Goal: Information Seeking & Learning: Learn about a topic

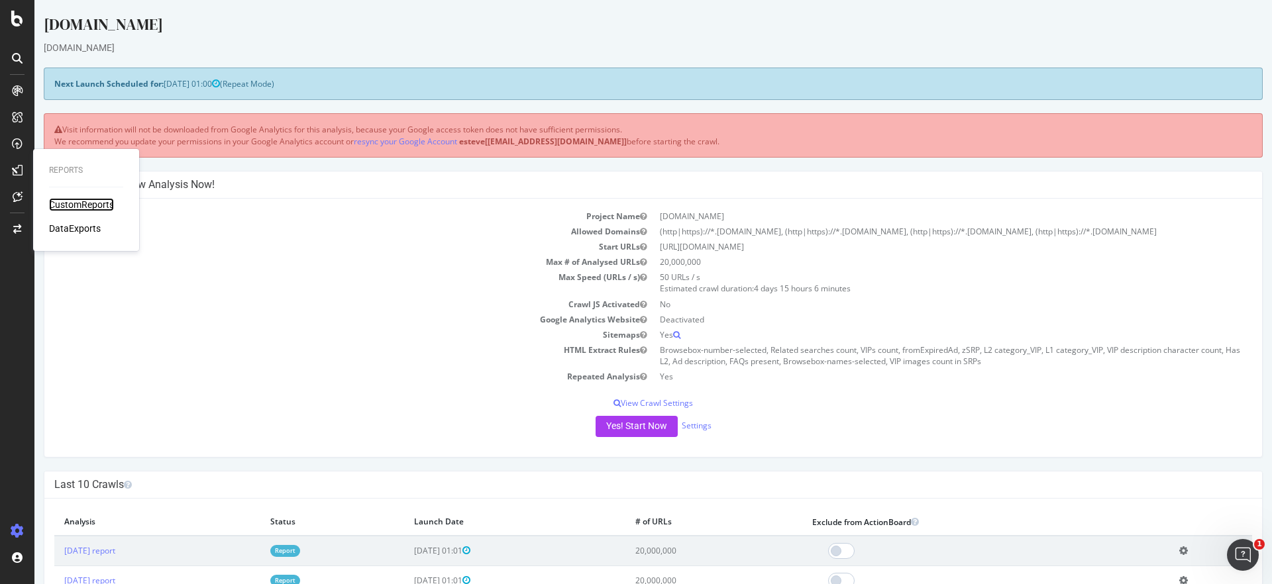
click at [68, 205] on div "CustomReports" at bounding box center [81, 204] width 65 height 13
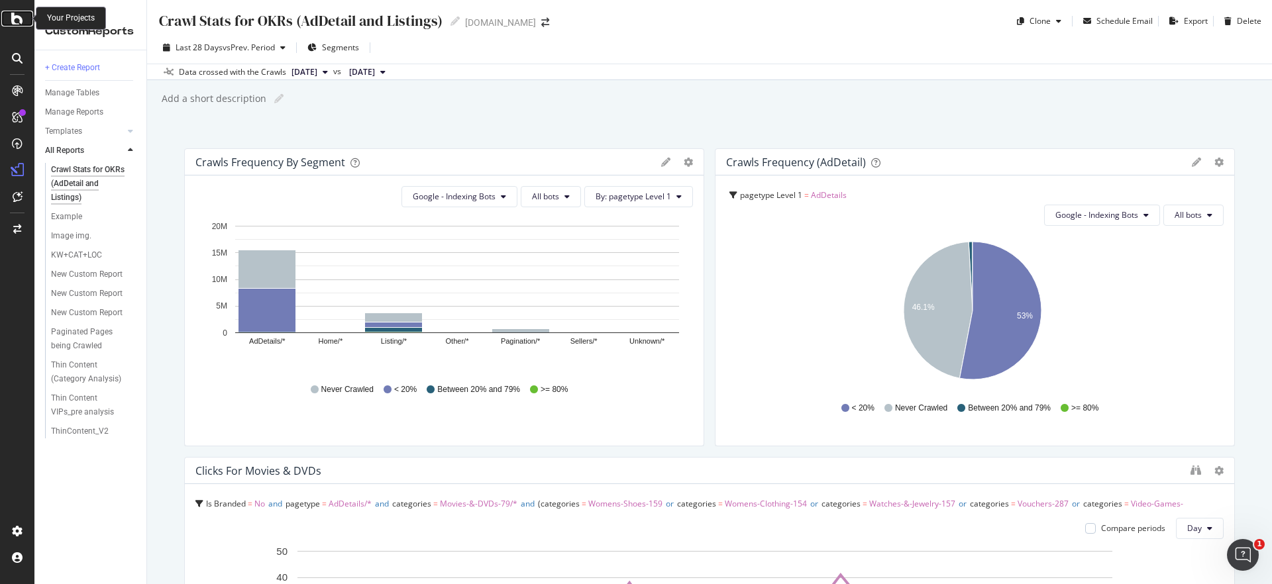
click at [14, 19] on icon at bounding box center [17, 19] width 12 height 16
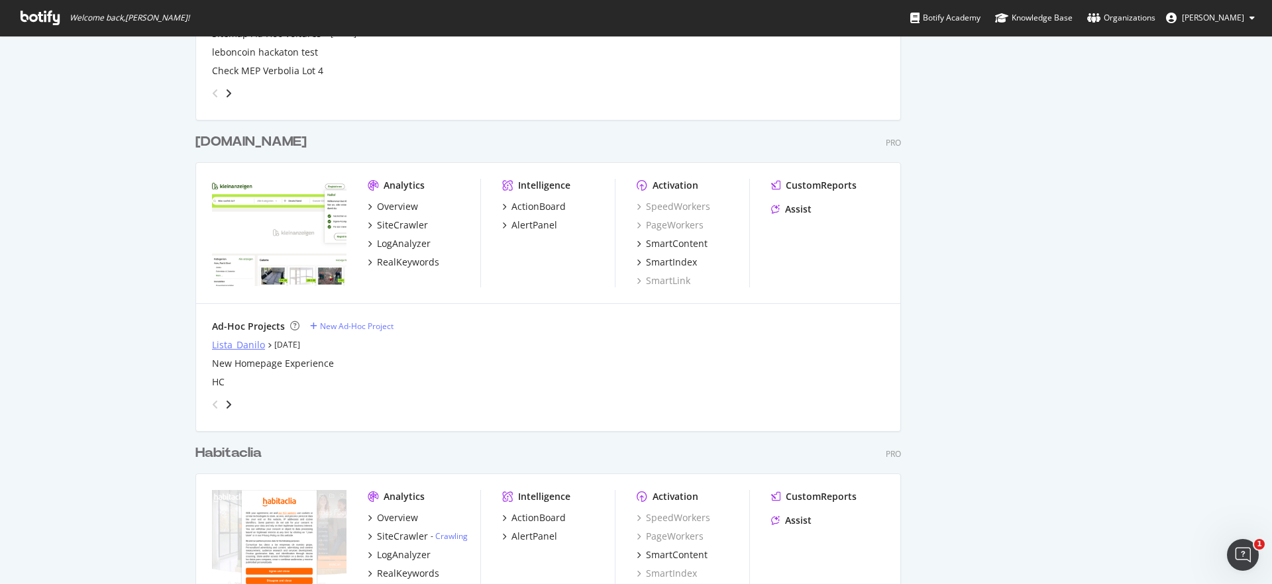
click at [245, 342] on div "Lista_Danilo" at bounding box center [238, 344] width 53 height 13
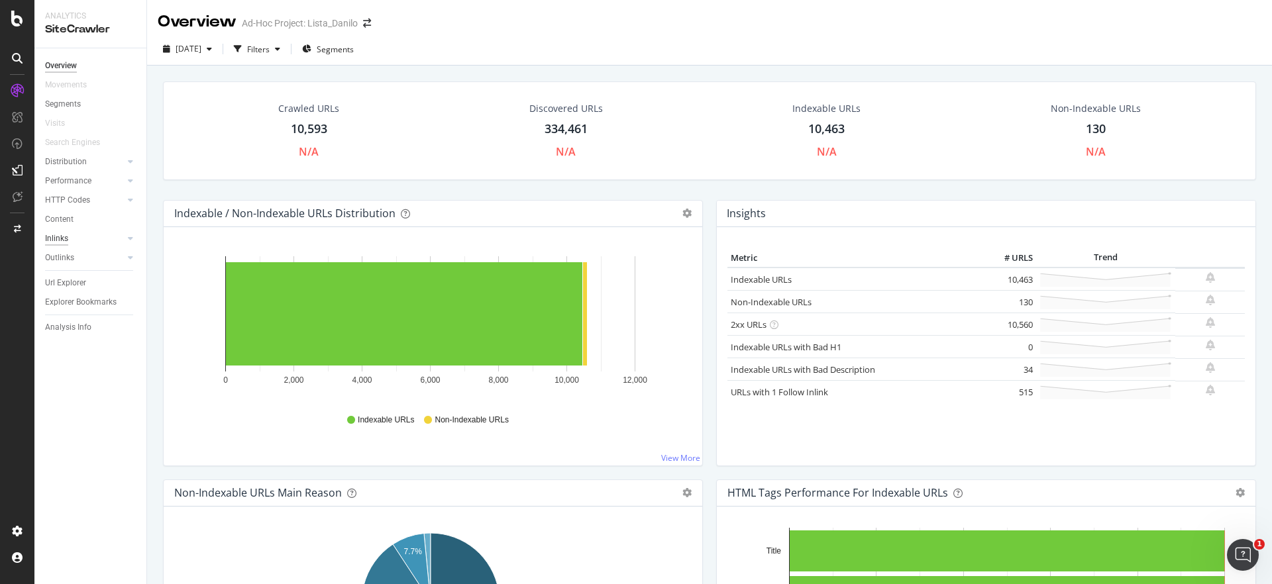
click at [64, 241] on div "Inlinks" at bounding box center [56, 239] width 23 height 14
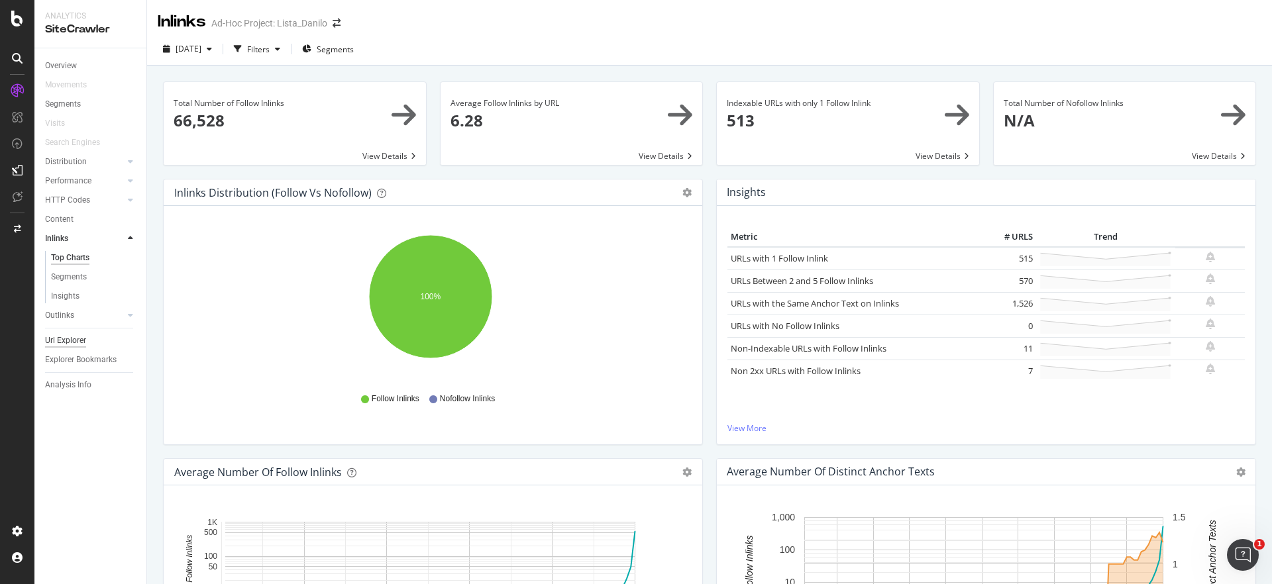
click at [70, 337] on div "Url Explorer" at bounding box center [65, 341] width 41 height 14
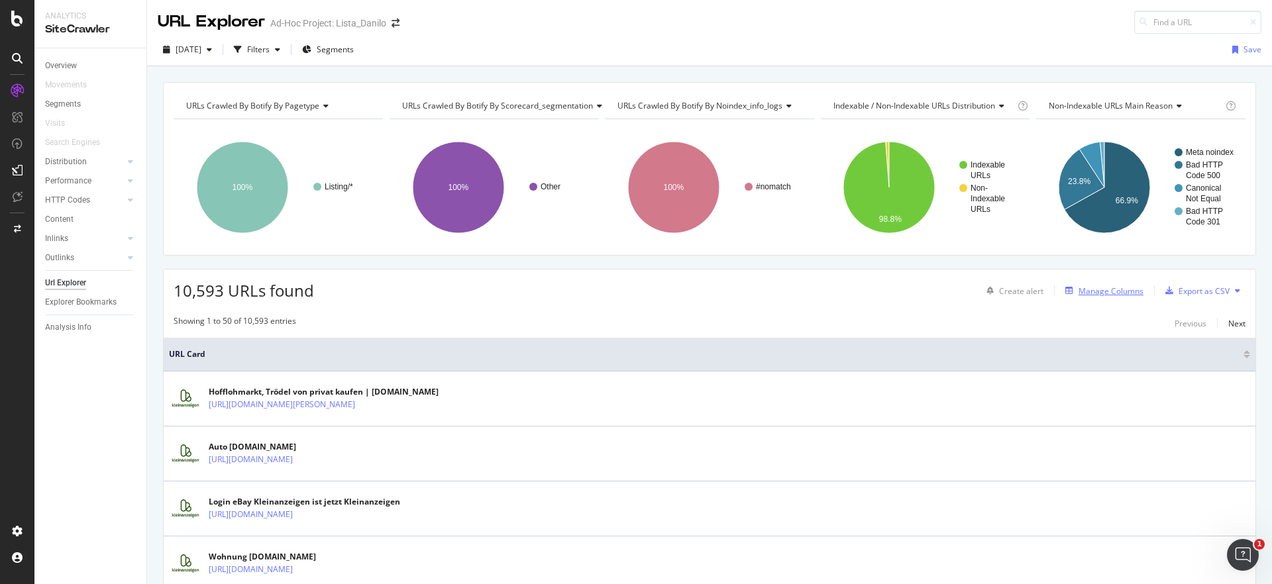
click at [1103, 287] on div "Manage Columns" at bounding box center [1110, 290] width 65 height 11
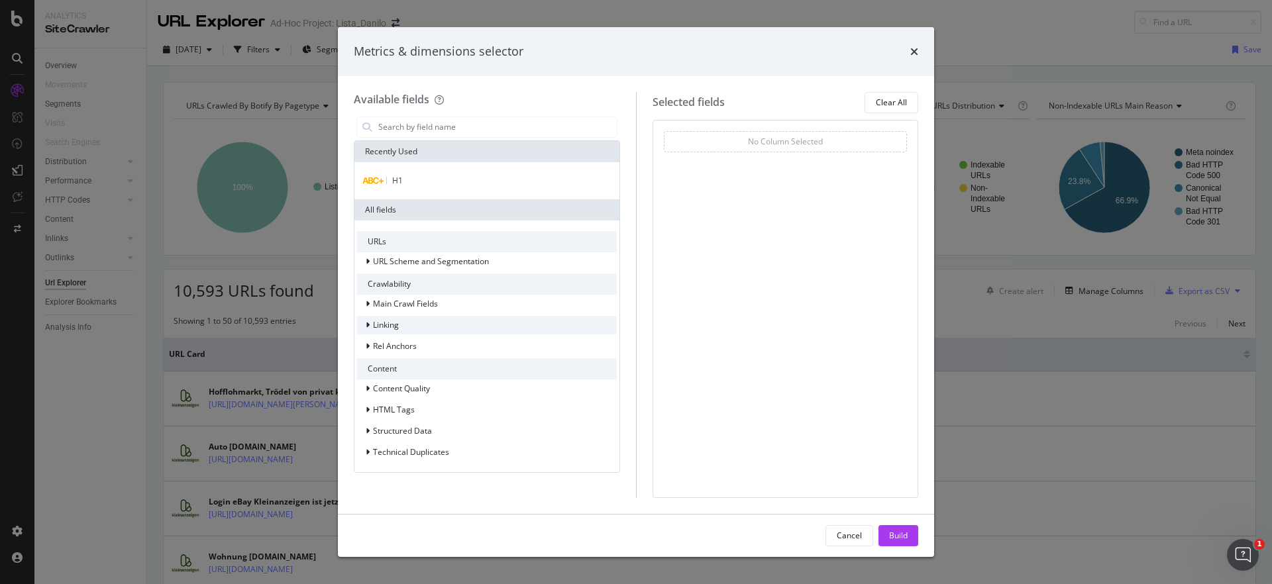
click at [368, 328] on icon "modal" at bounding box center [368, 325] width 4 height 8
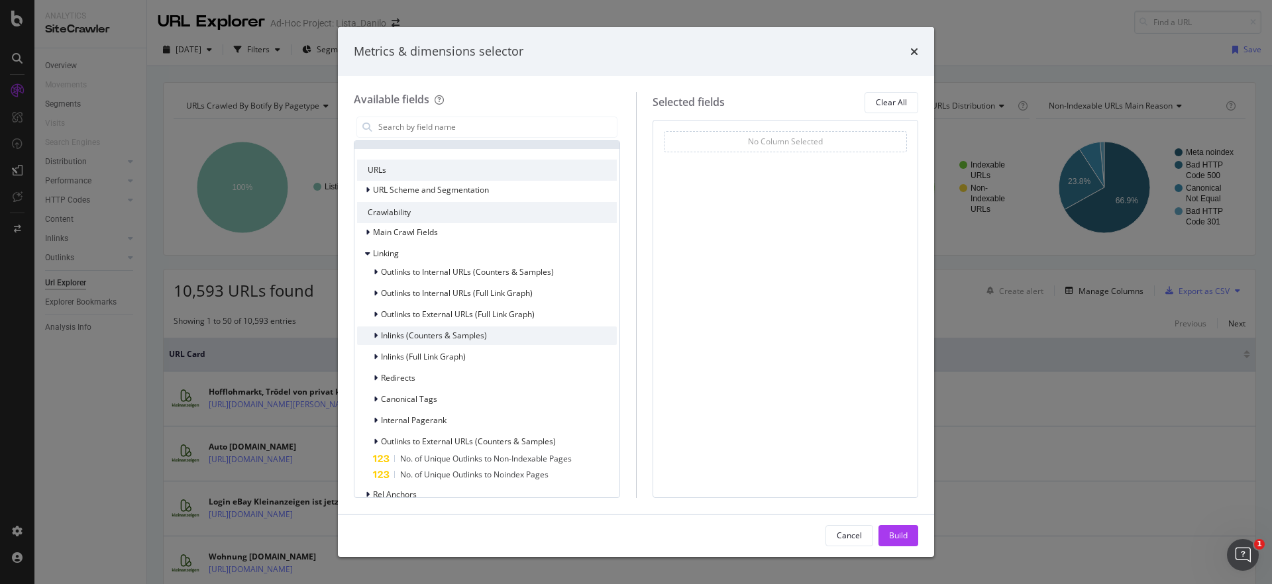
click at [374, 334] on icon "modal" at bounding box center [376, 336] width 4 height 8
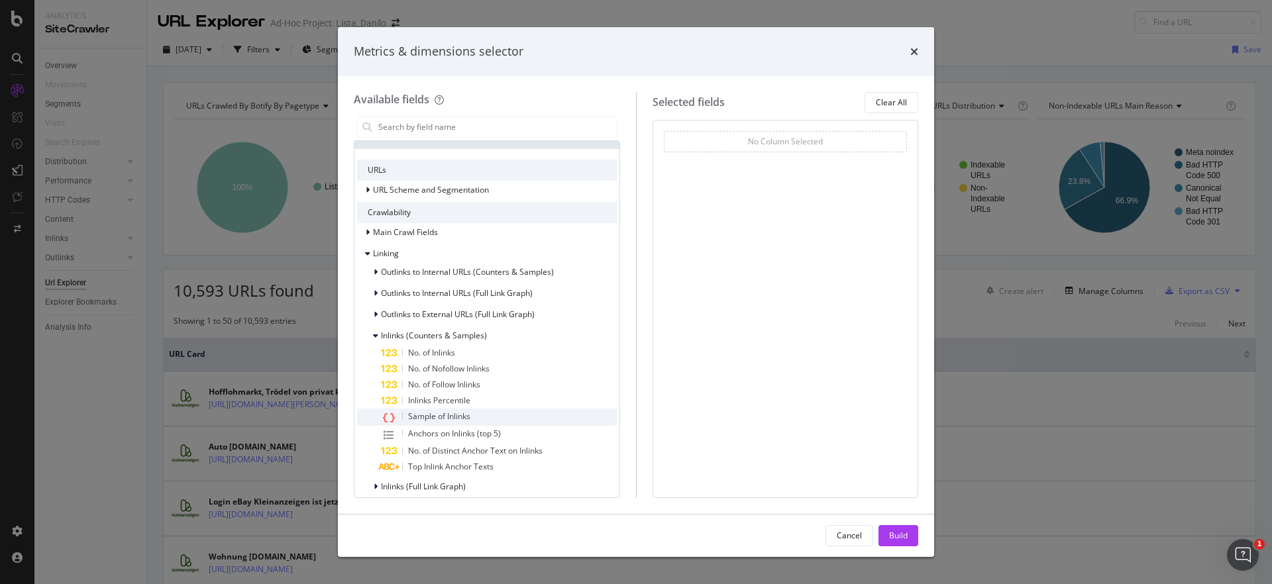
click at [435, 418] on span "Sample of Inlinks" at bounding box center [439, 416] width 62 height 11
click at [903, 530] on div "Build" at bounding box center [898, 535] width 19 height 11
